Goal: Task Accomplishment & Management: Complete application form

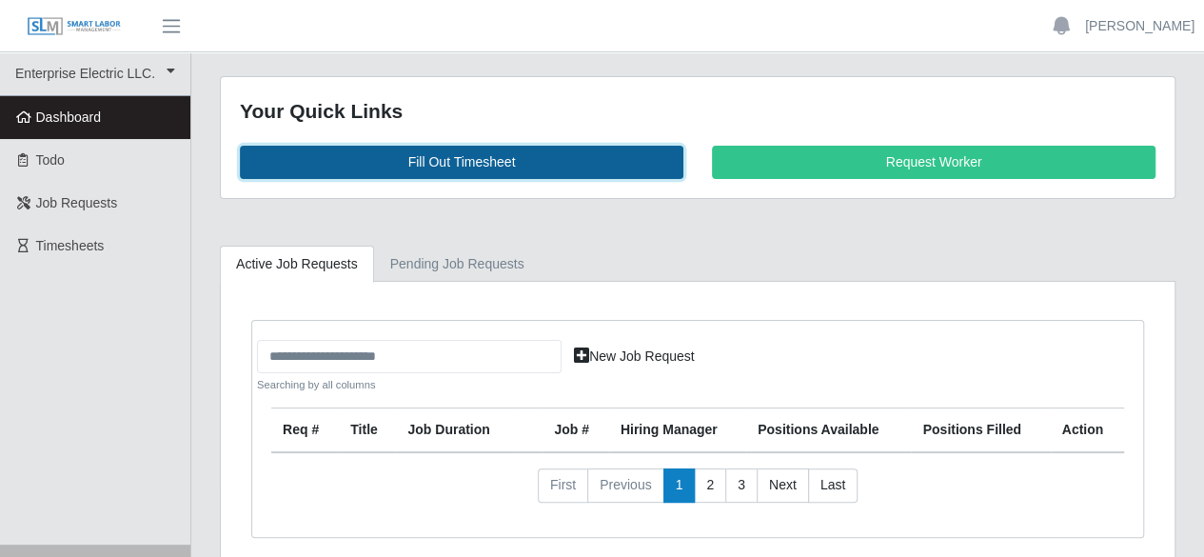
click at [477, 159] on link "Fill Out Timesheet" at bounding box center [461, 162] width 443 height 33
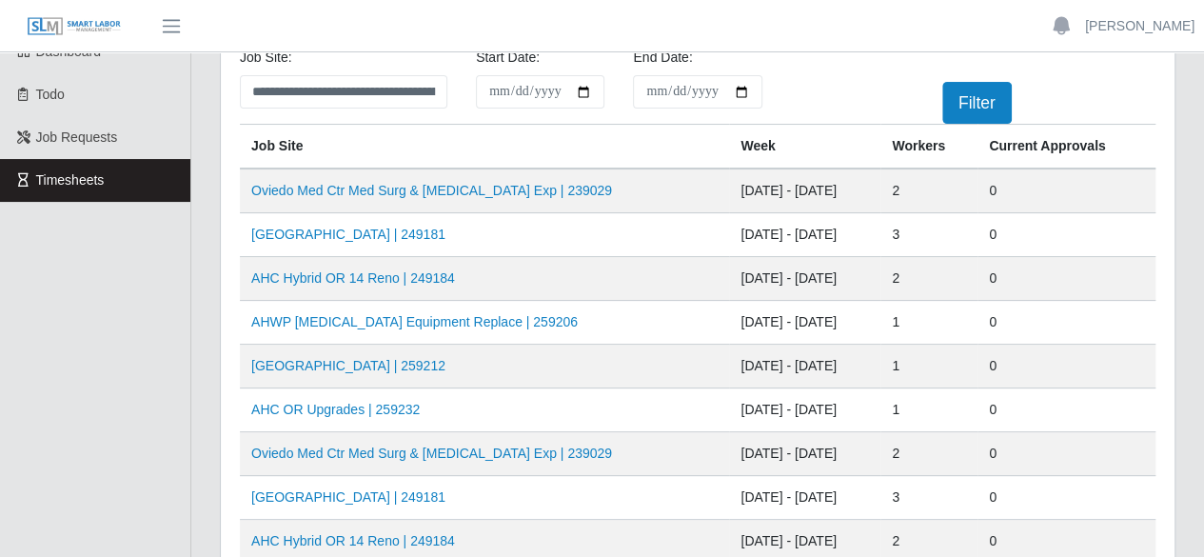
scroll to position [95, 0]
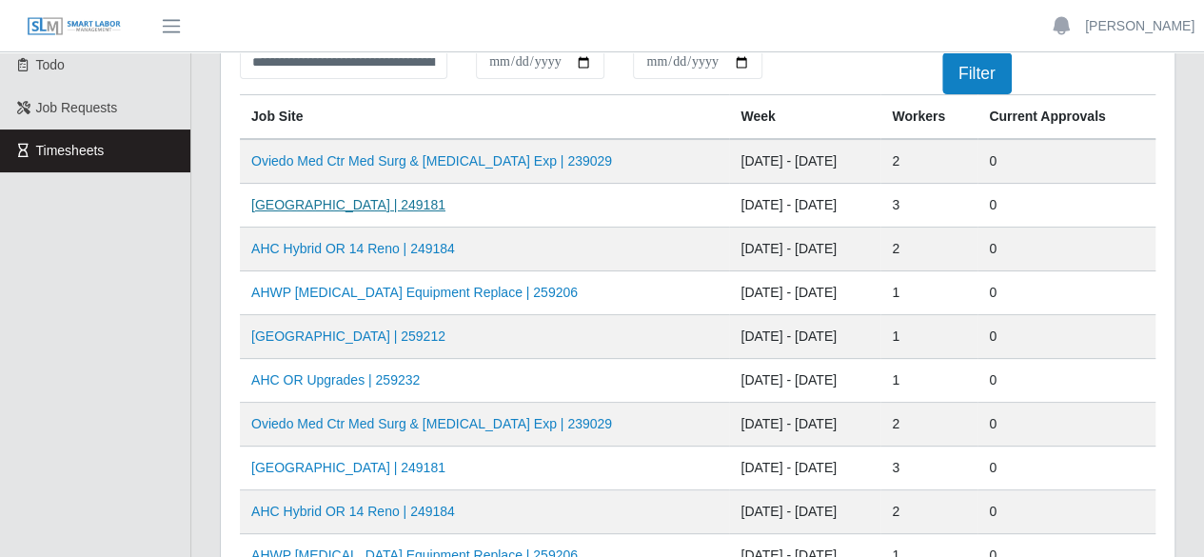
click at [376, 207] on link "[GEOGRAPHIC_DATA] | 249181" at bounding box center [348, 204] width 194 height 15
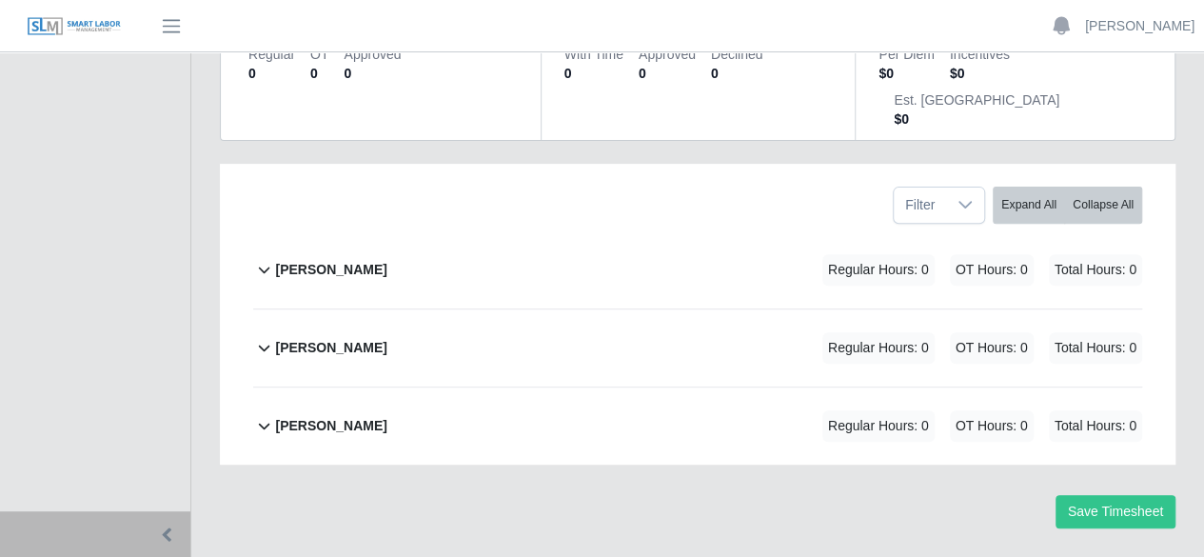
click at [344, 260] on b "Marlin Guerrero" at bounding box center [330, 270] width 111 height 20
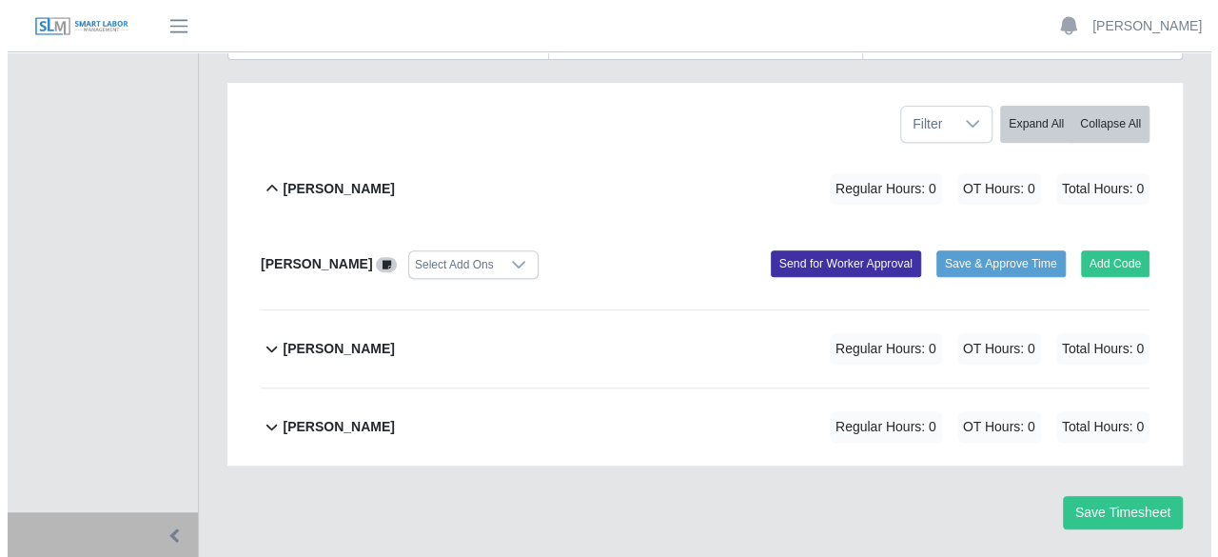
scroll to position [341, 0]
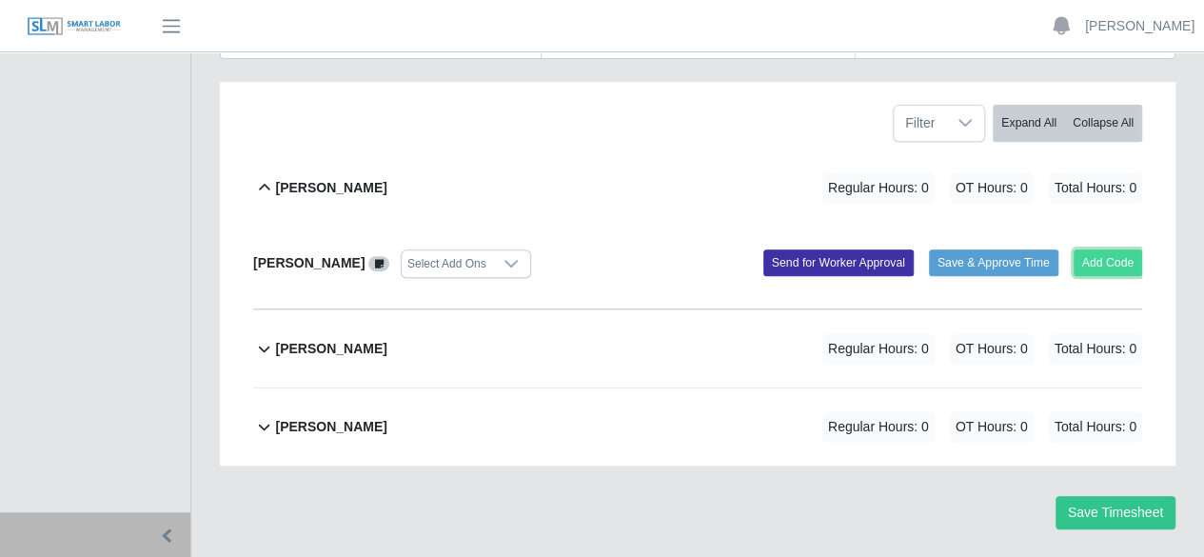
click at [1096, 249] on button "Add Code" at bounding box center [1108, 262] width 69 height 27
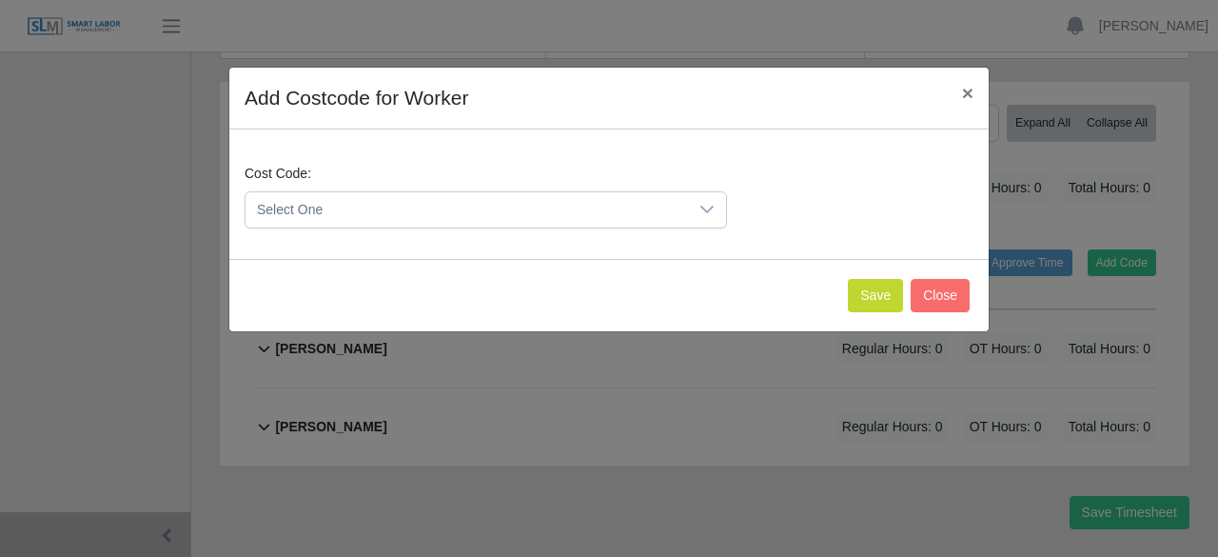
click at [708, 194] on div at bounding box center [707, 209] width 38 height 35
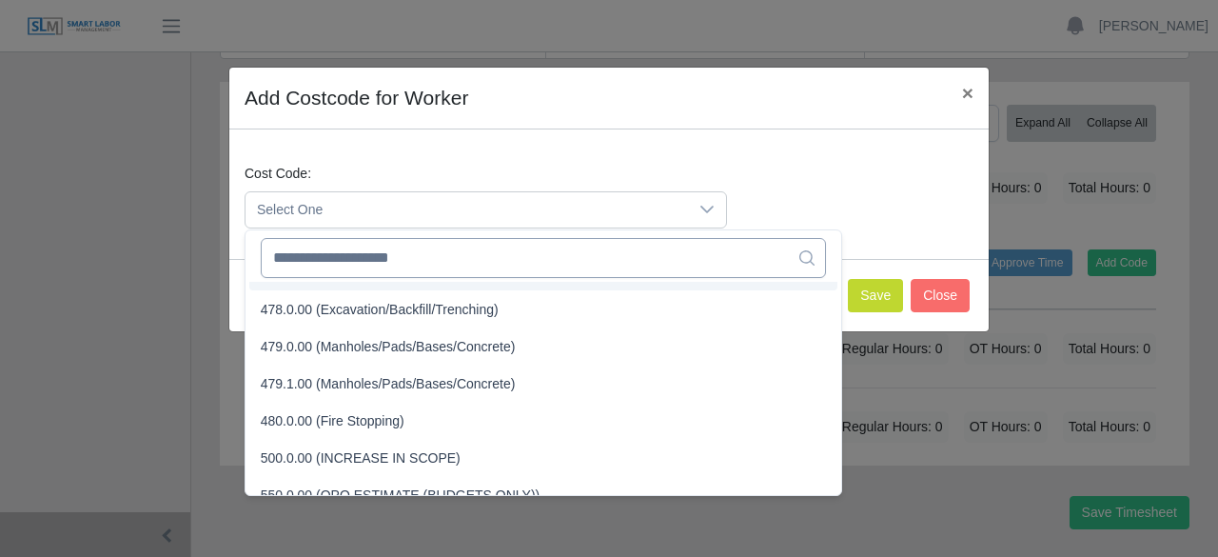
scroll to position [4161, 0]
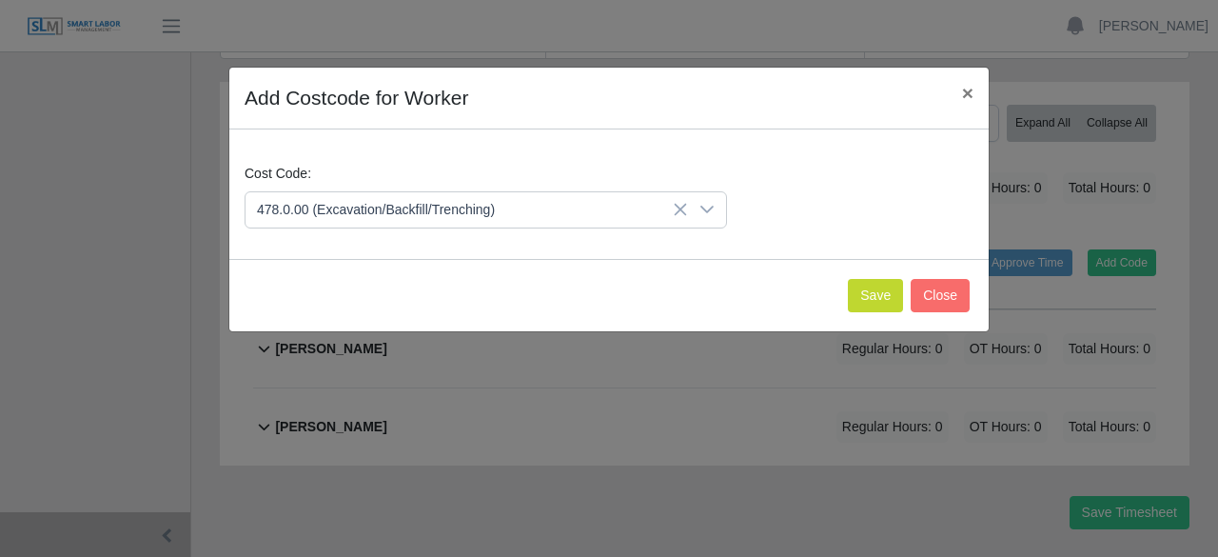
click at [325, 345] on li "478.0.00 (Excavation/Backfill/Trenching)" at bounding box center [543, 336] width 588 height 35
click at [874, 294] on button "Save" at bounding box center [875, 295] width 55 height 33
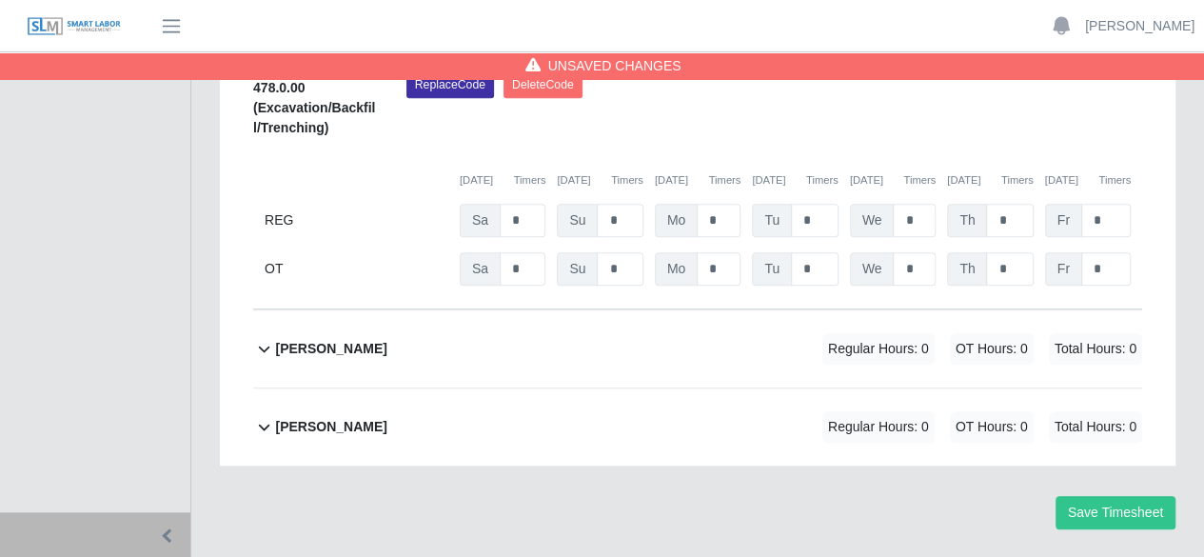
scroll to position [483, 0]
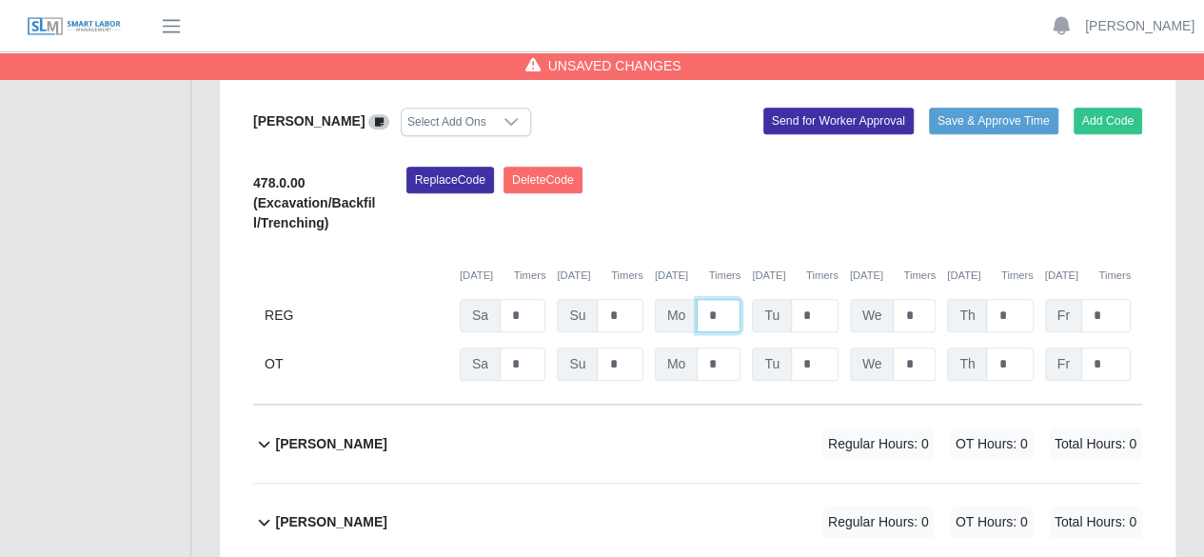
click at [734, 299] on input "*" at bounding box center [719, 315] width 44 height 33
type input "*"
click at [274, 432] on icon at bounding box center [264, 443] width 22 height 23
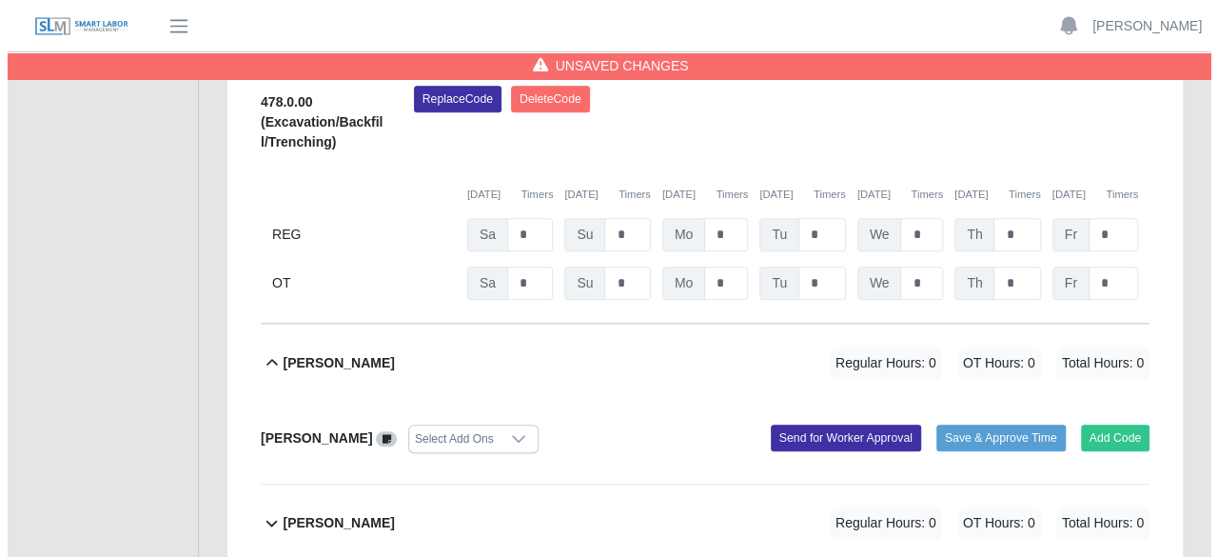
scroll to position [564, 0]
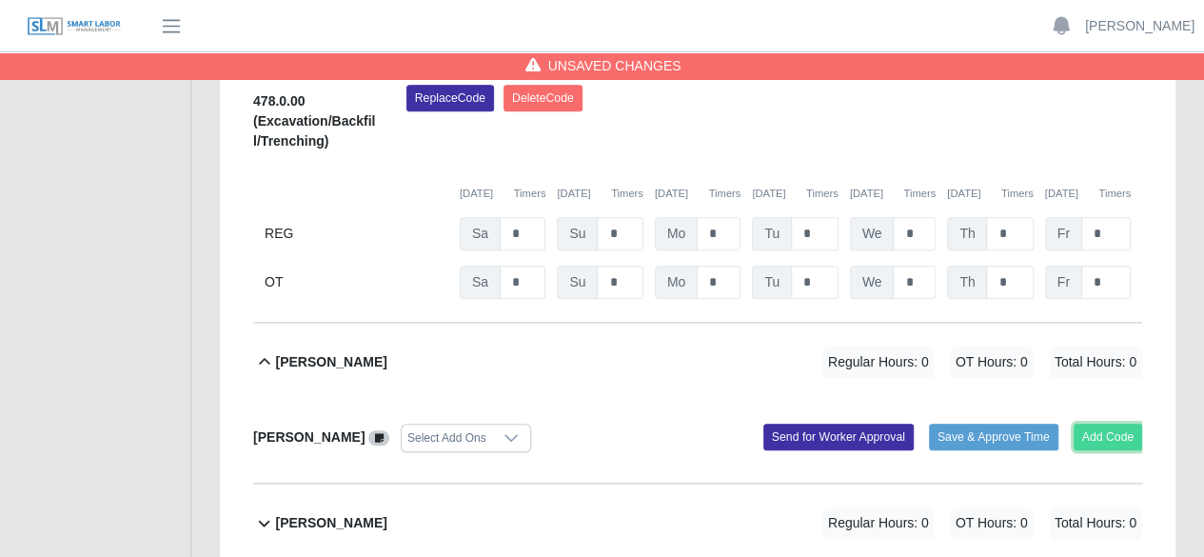
click at [1106, 424] on button "Add Code" at bounding box center [1108, 437] width 69 height 27
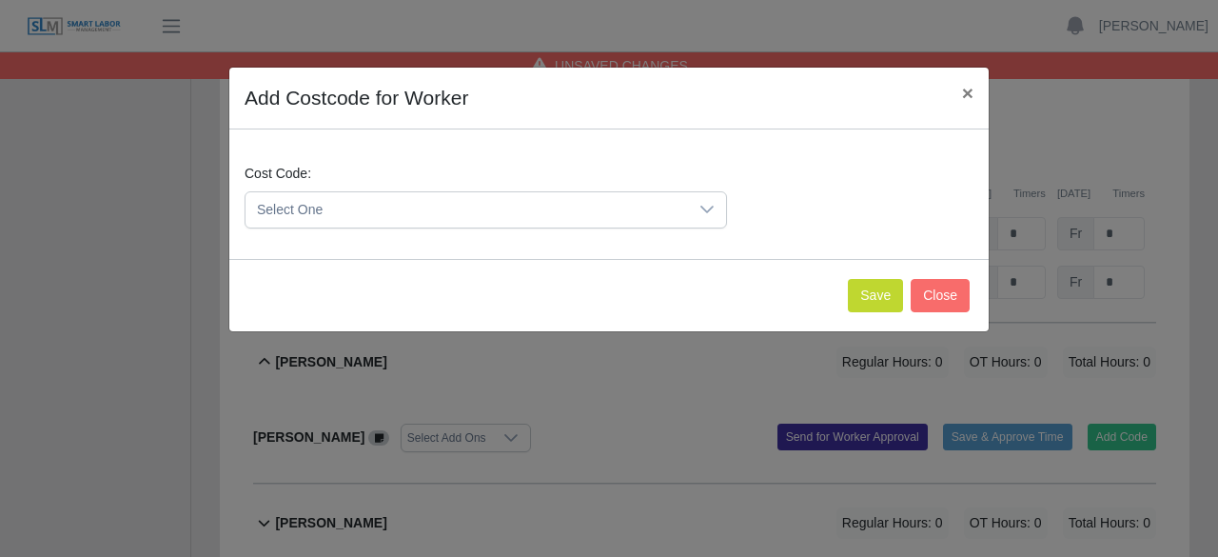
click at [708, 213] on icon at bounding box center [706, 209] width 15 height 15
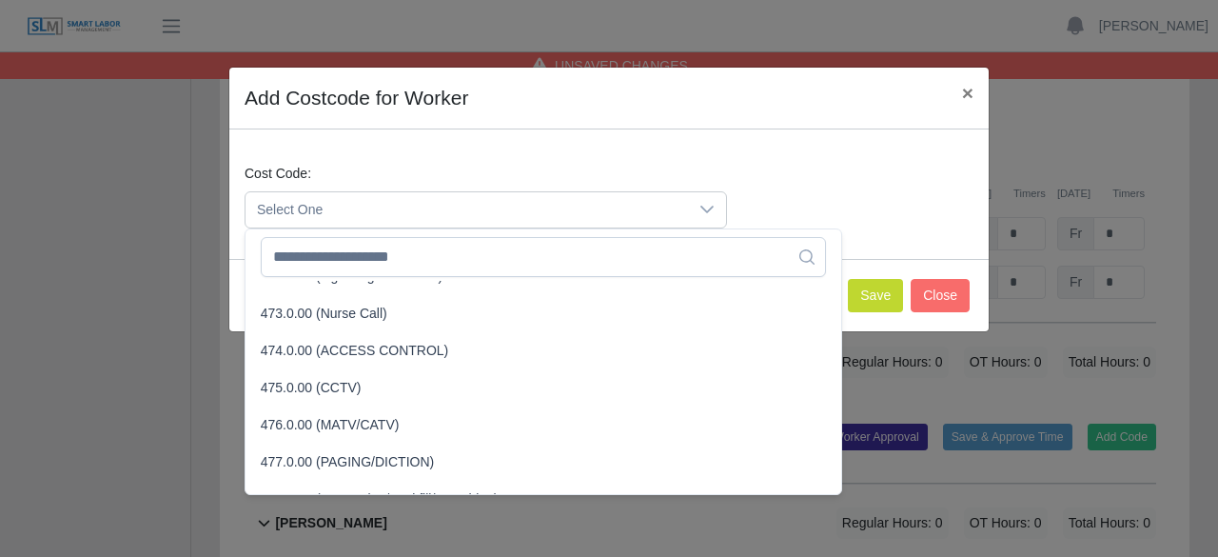
scroll to position [4092, 0]
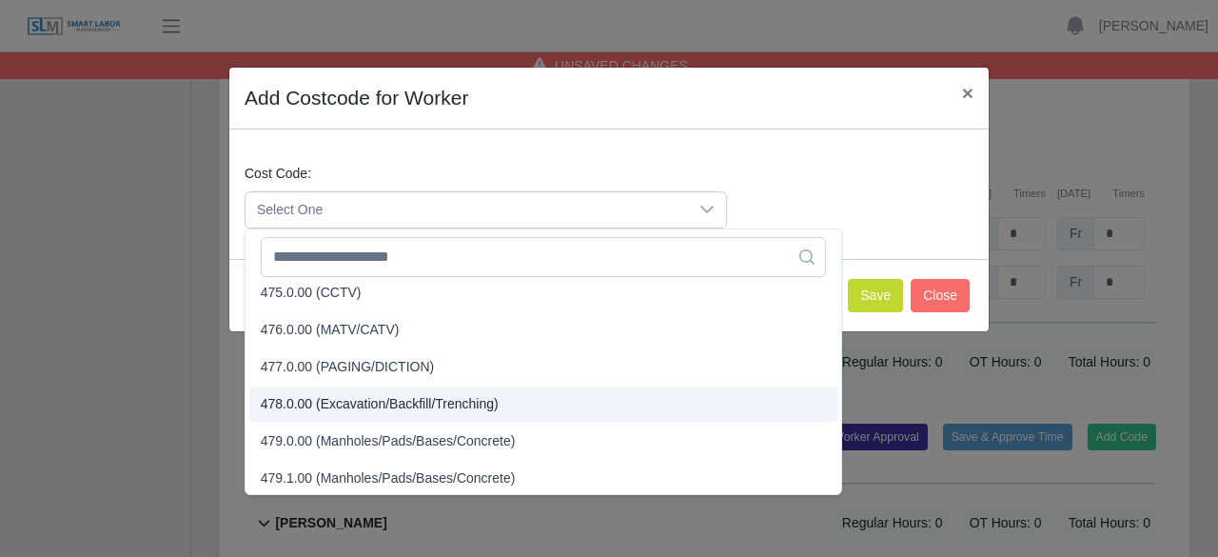
click at [504, 395] on li "478.0.00 (Excavation/Backfill/Trenching)" at bounding box center [543, 403] width 588 height 35
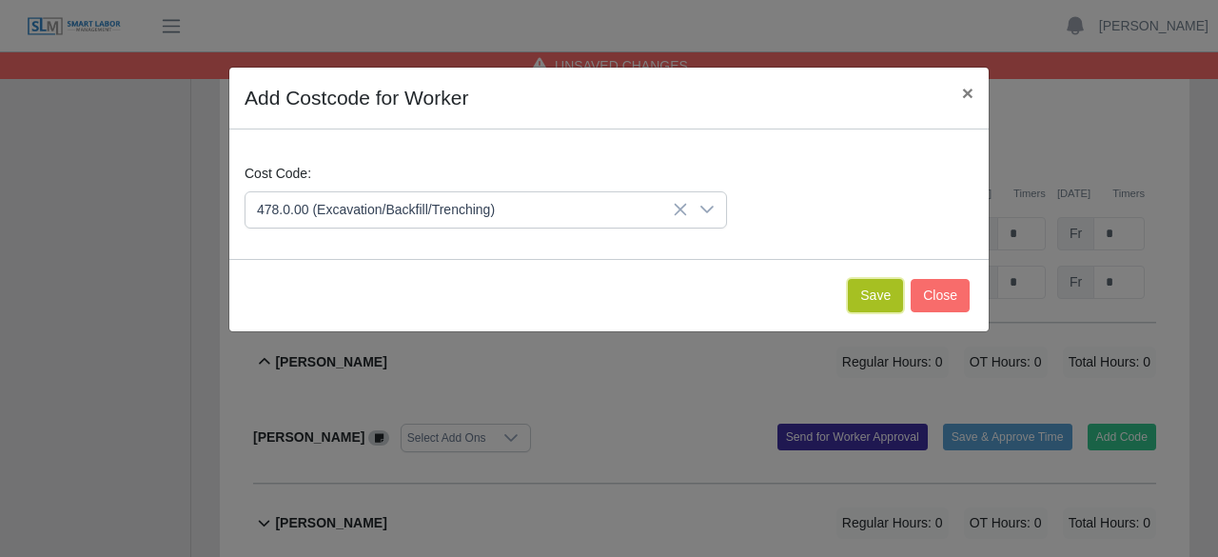
click at [871, 283] on button "Save" at bounding box center [875, 295] width 55 height 33
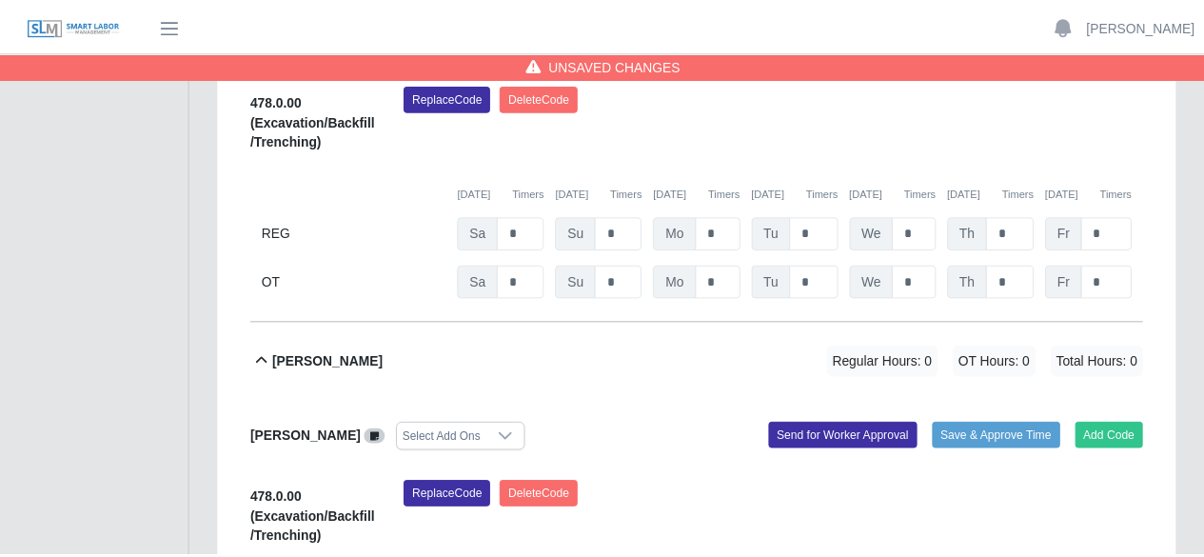
scroll to position [801, 0]
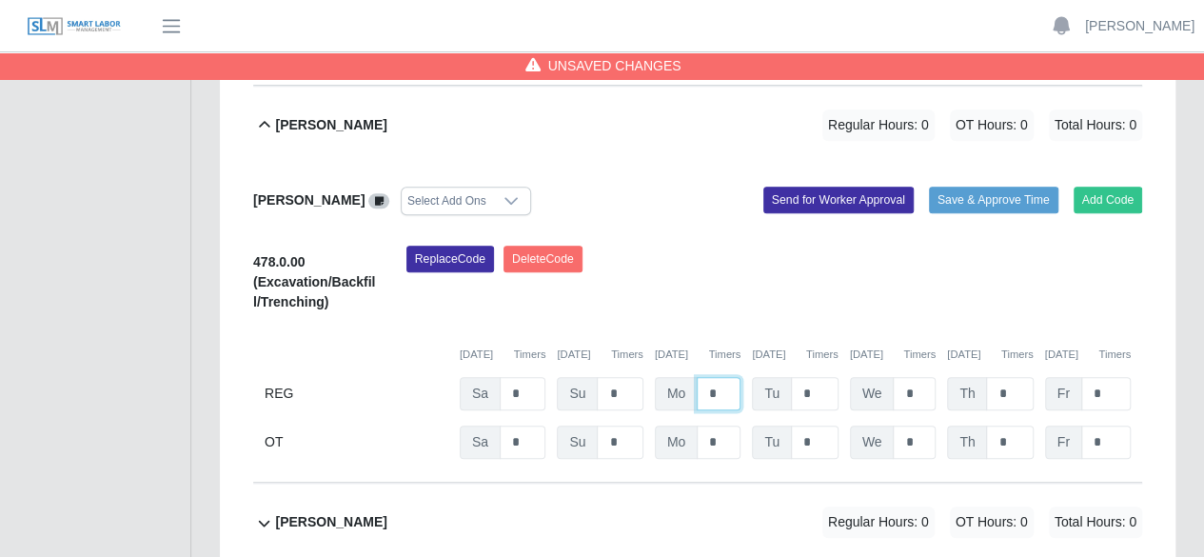
click at [730, 377] on input "*" at bounding box center [719, 393] width 44 height 33
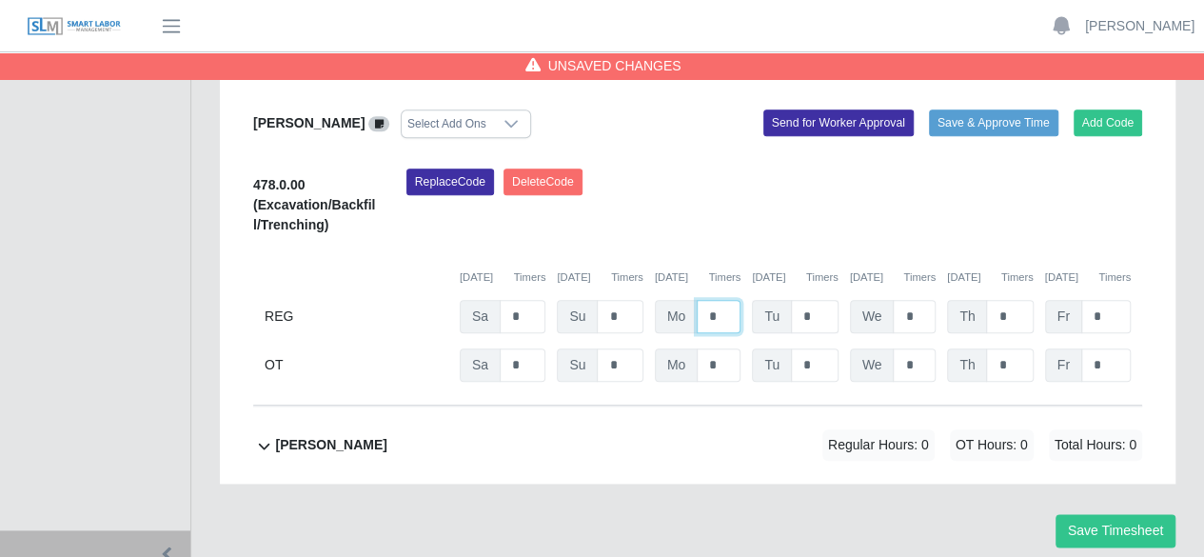
scroll to position [896, 0]
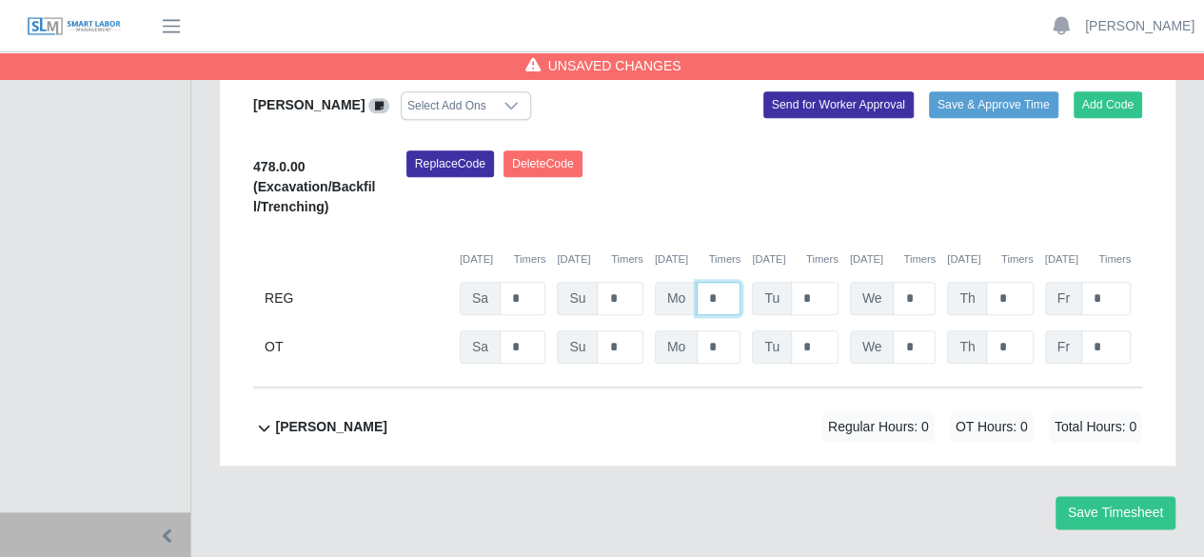
type input "*"
click at [343, 417] on b "ray henderson" at bounding box center [330, 427] width 111 height 20
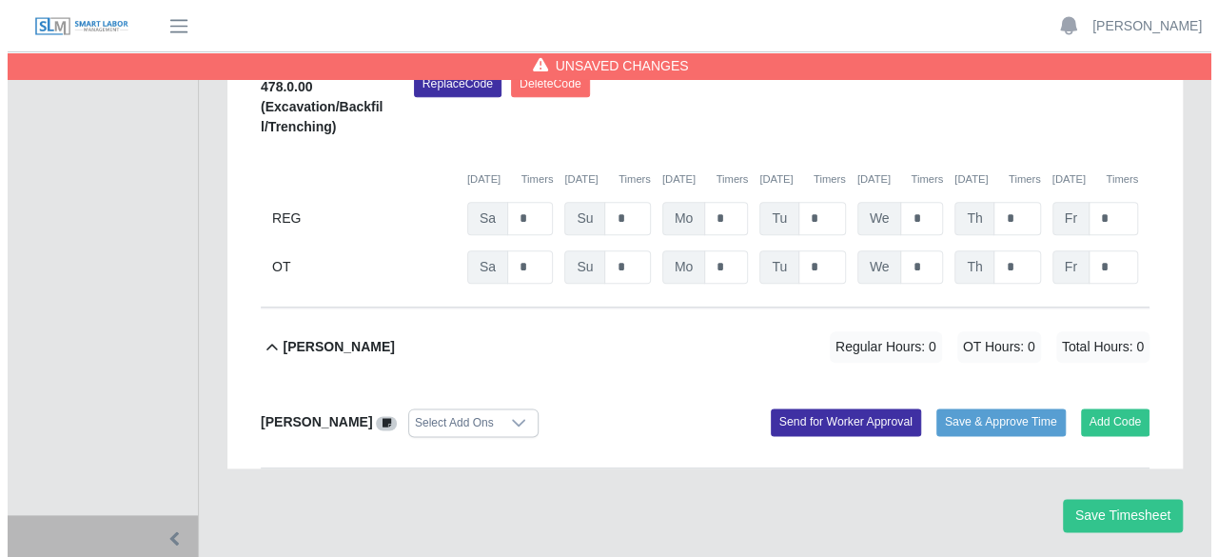
scroll to position [978, 0]
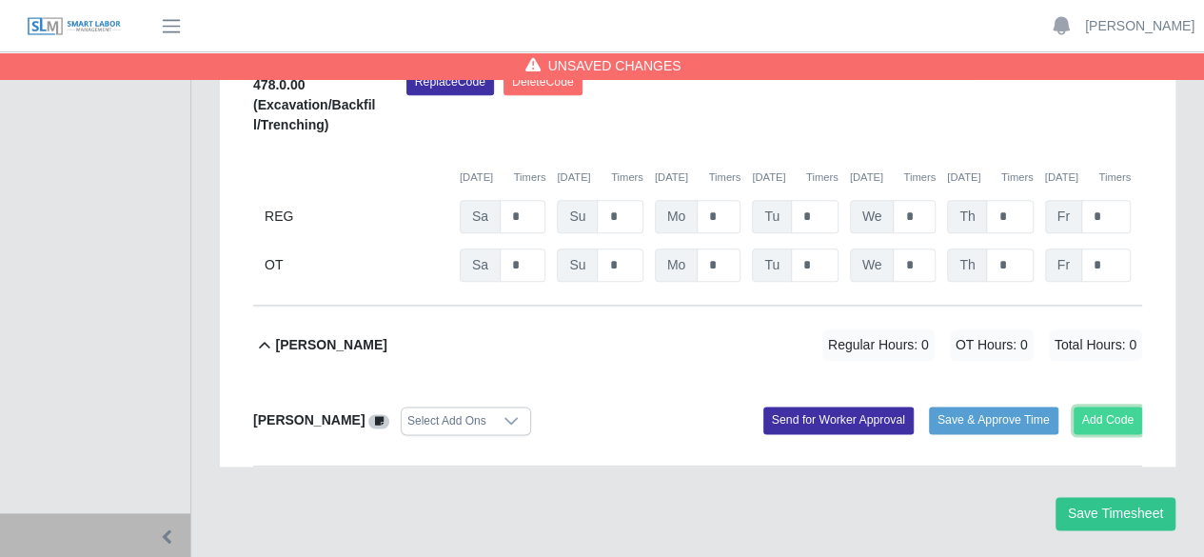
click at [1099, 406] on button "Add Code" at bounding box center [1108, 419] width 69 height 27
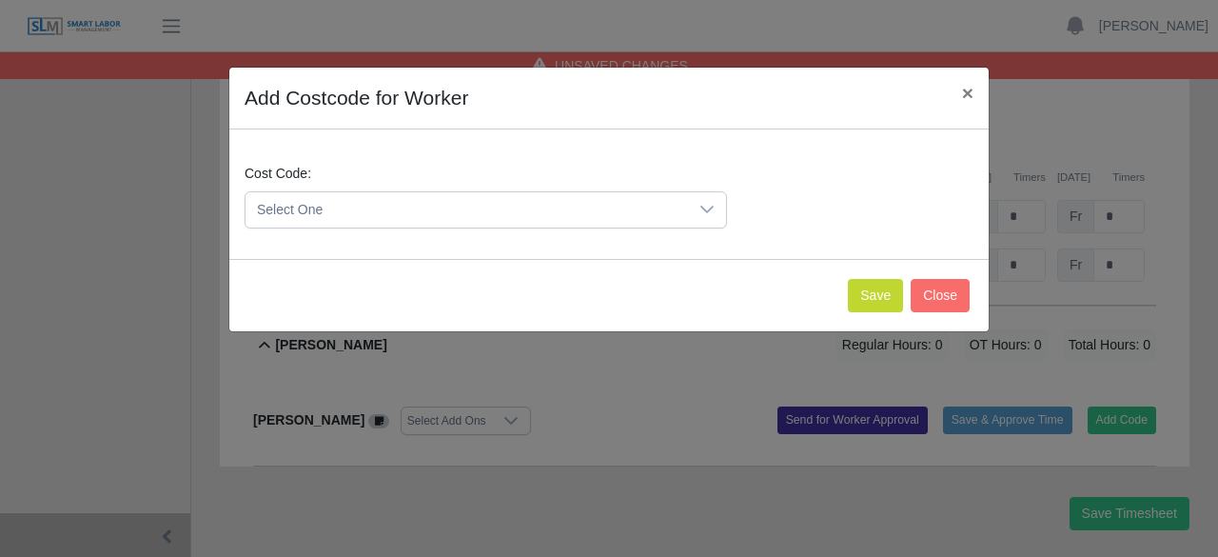
click at [706, 212] on icon at bounding box center [706, 209] width 15 height 15
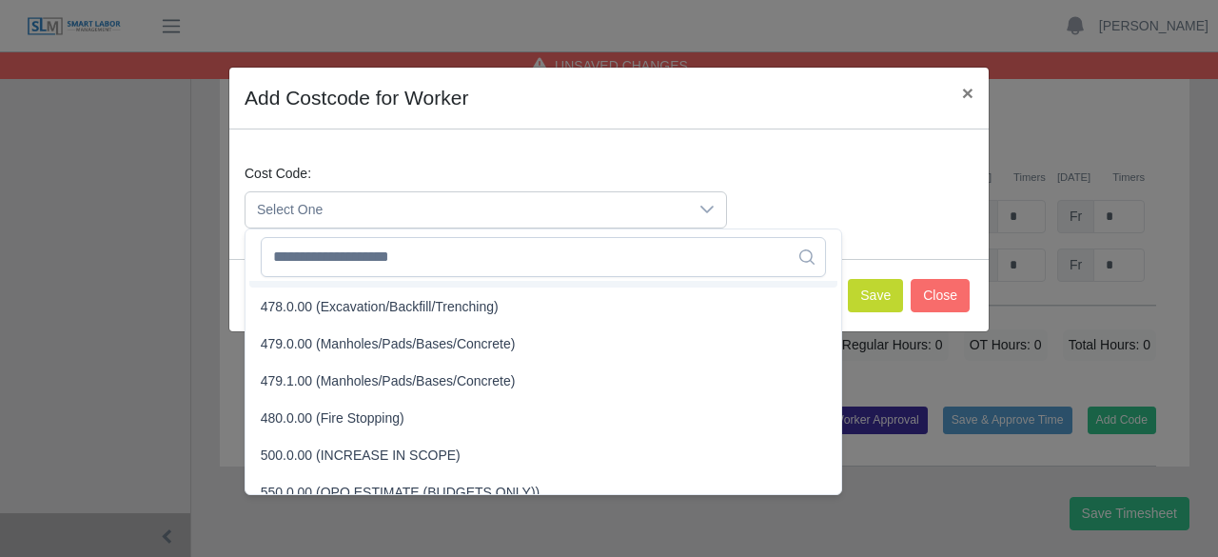
scroll to position [4187, 0]
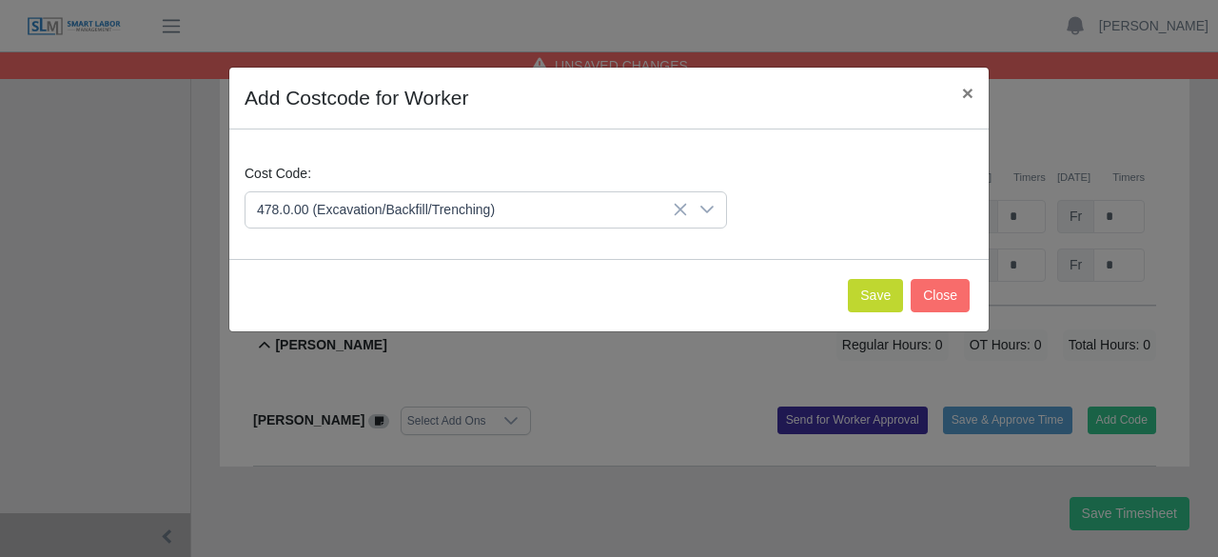
click at [461, 307] on span "478.0.00 (Excavation/Backfill/Trenching)" at bounding box center [380, 309] width 238 height 20
click at [864, 294] on button "Save" at bounding box center [875, 295] width 55 height 33
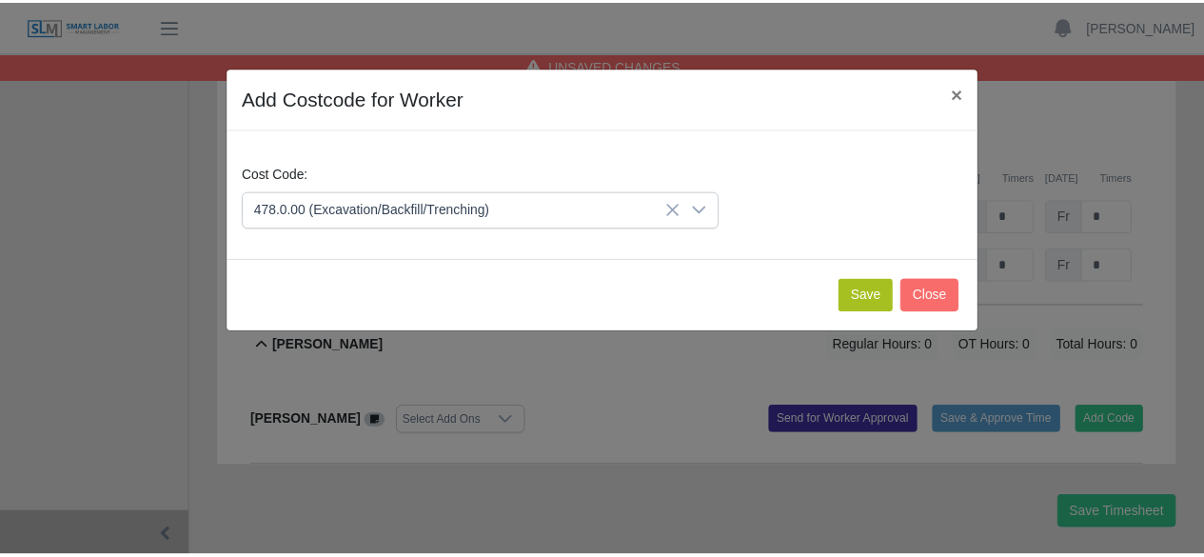
scroll to position [1214, 0]
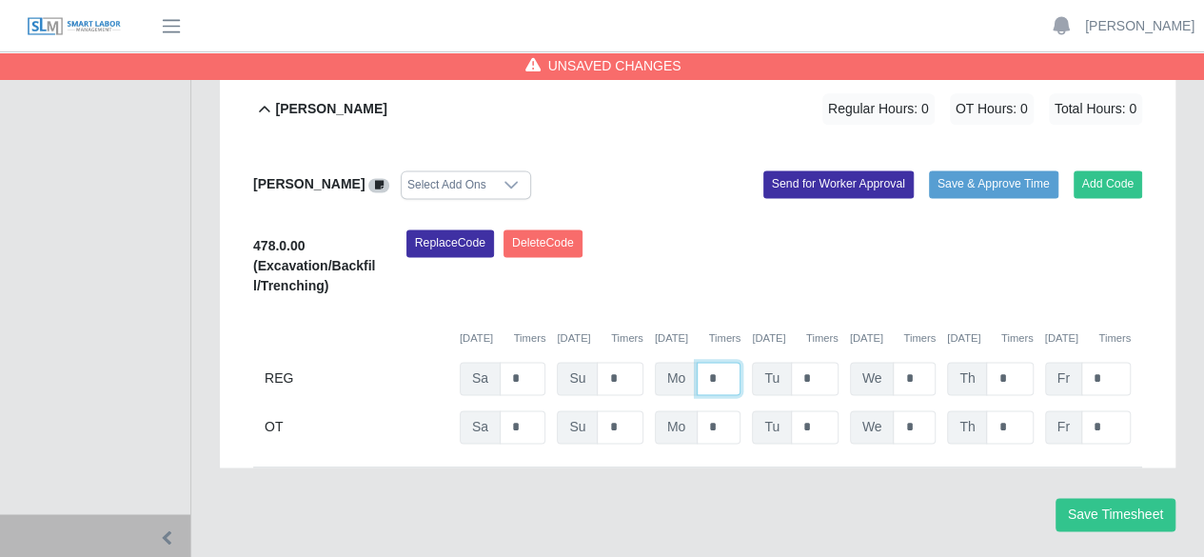
click at [733, 362] on input "*" at bounding box center [719, 378] width 44 height 33
type input "*"
click at [1100, 498] on button "Save Timesheet" at bounding box center [1115, 514] width 120 height 33
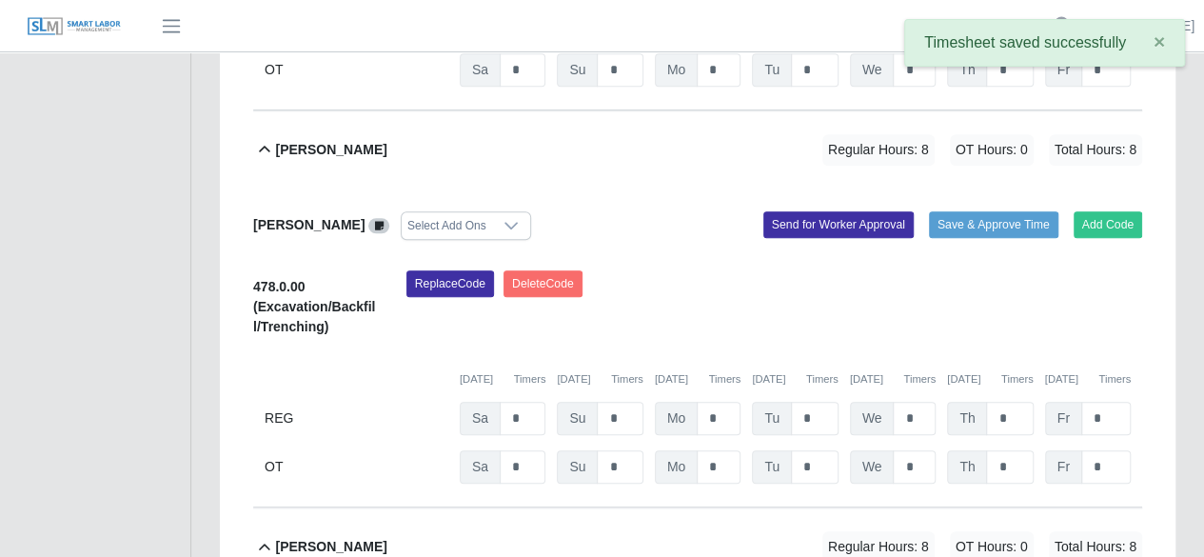
scroll to position [643, 0]
